Goal: Task Accomplishment & Management: Use online tool/utility

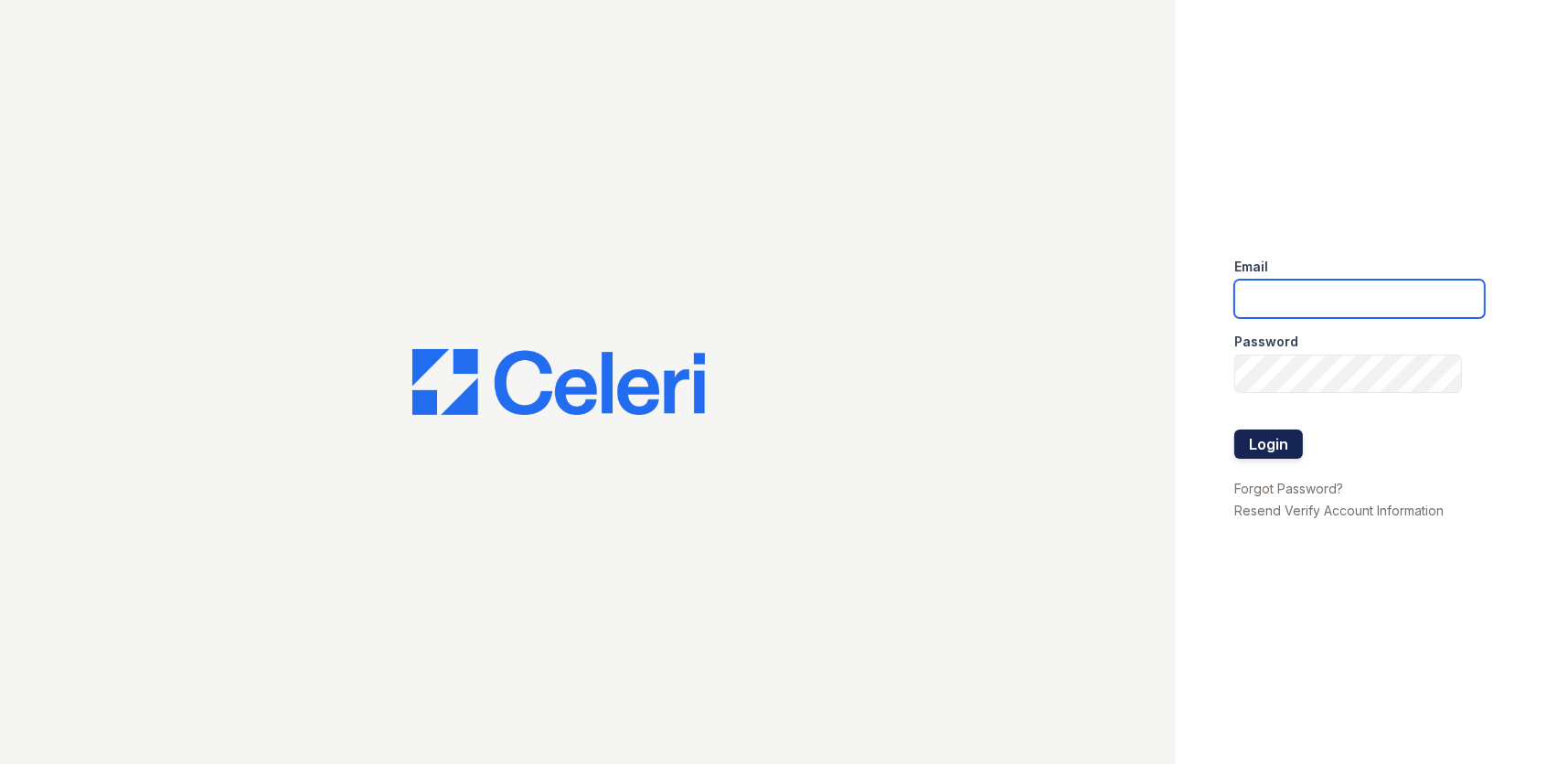
type input "thornbury.am@cafmanagement.com"
click at [1273, 440] on button "Login" at bounding box center [1269, 444] width 69 height 29
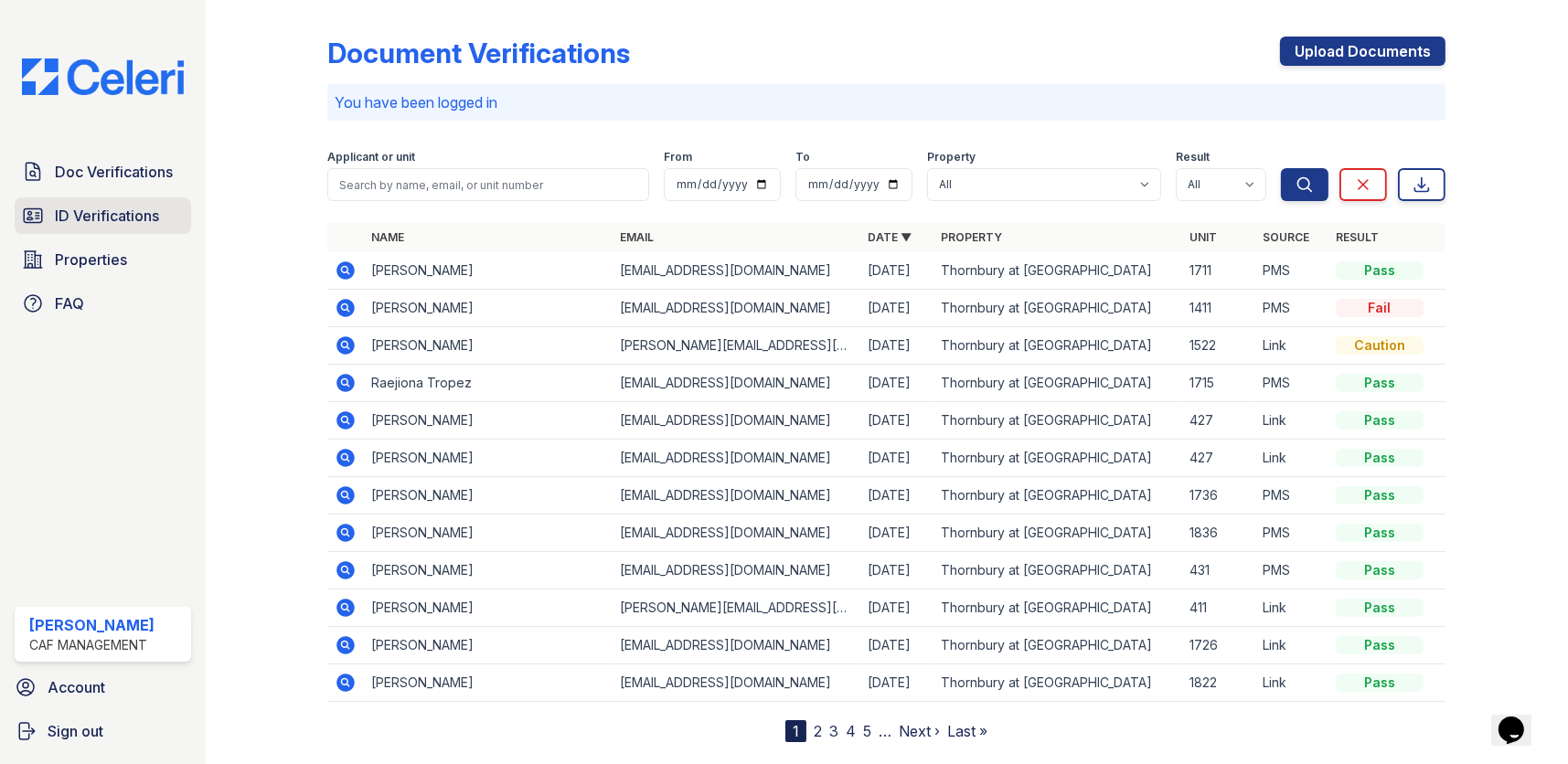
click at [73, 210] on span "ID Verifications" at bounding box center [107, 216] width 104 height 22
